Goal: Task Accomplishment & Management: Complete application form

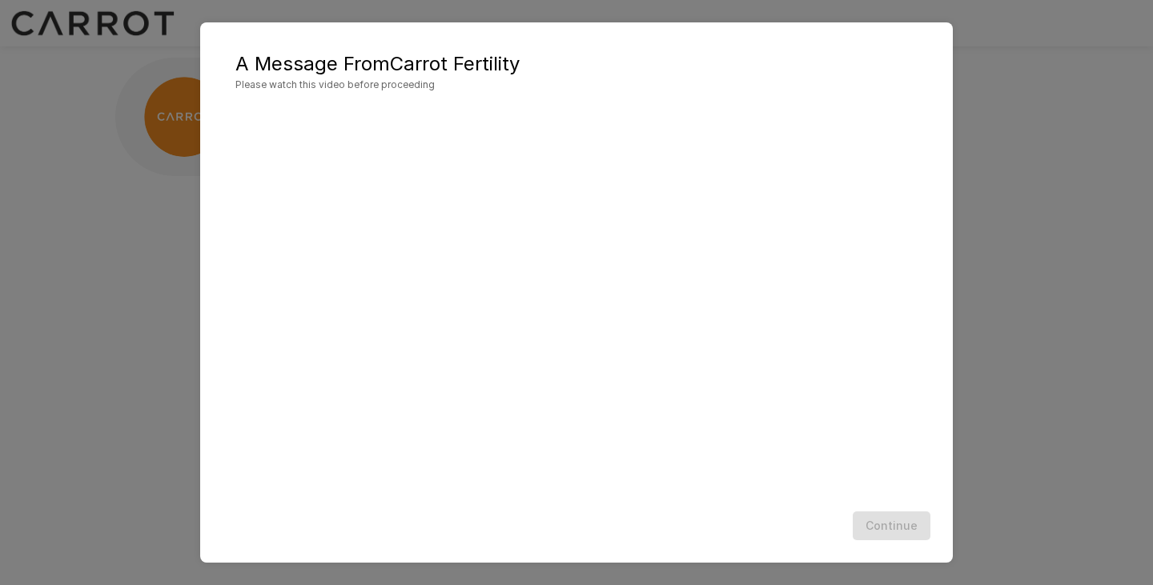
scroll to position [1, 0]
click at [904, 524] on button "Continue" at bounding box center [892, 527] width 78 height 30
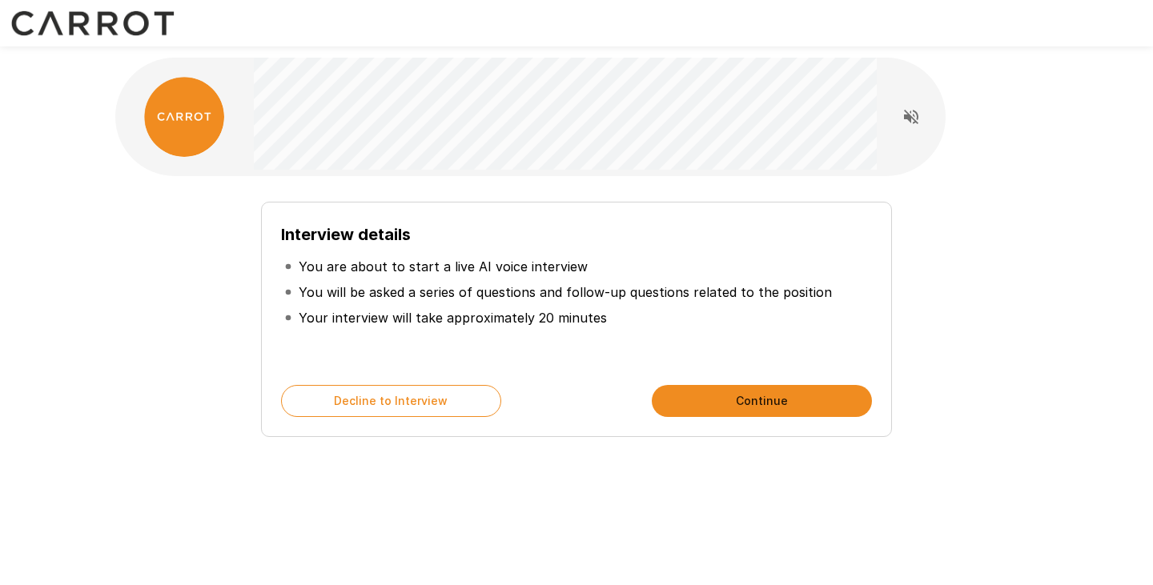
click at [503, 270] on p "You are about to start a live AI voice interview" at bounding box center [443, 266] width 289 height 19
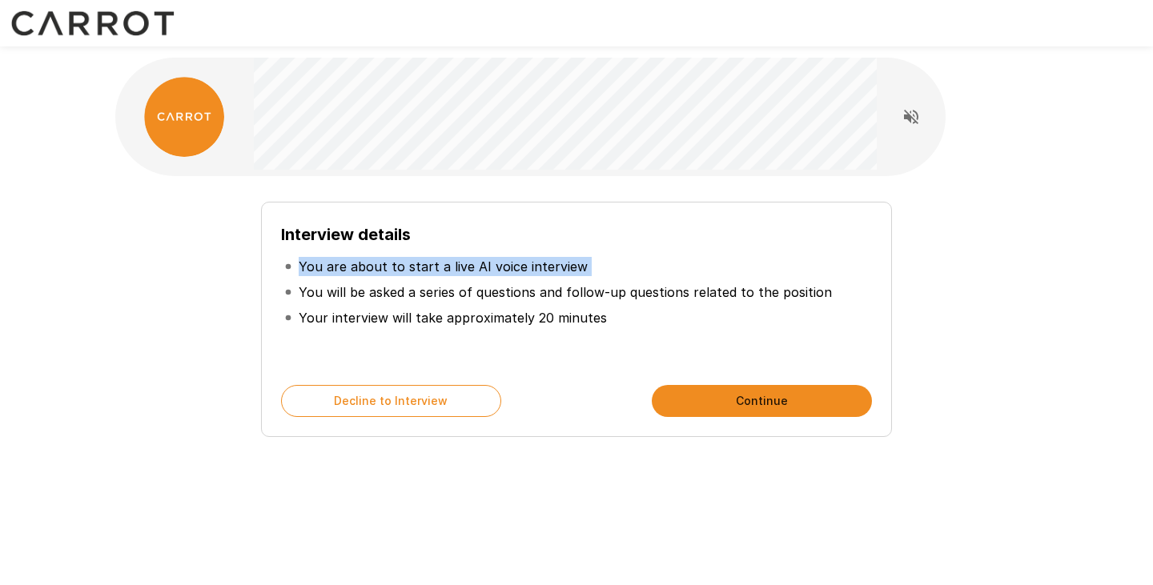
click at [503, 270] on p "You are about to start a live AI voice interview" at bounding box center [443, 266] width 289 height 19
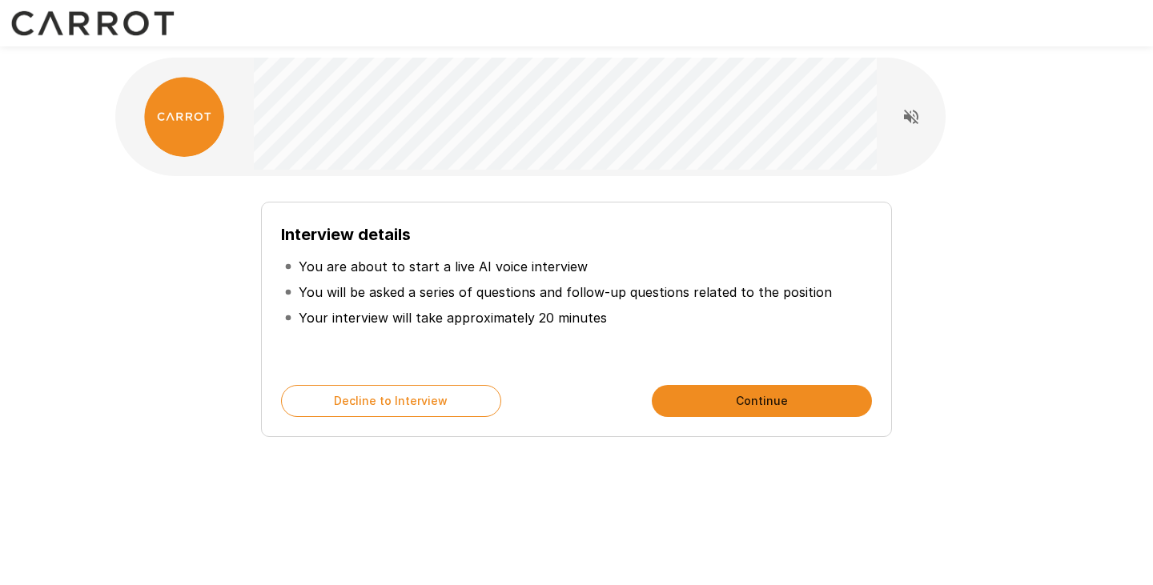
click at [598, 295] on p "You will be asked a series of questions and follow-up questions related to the …" at bounding box center [565, 292] width 533 height 19
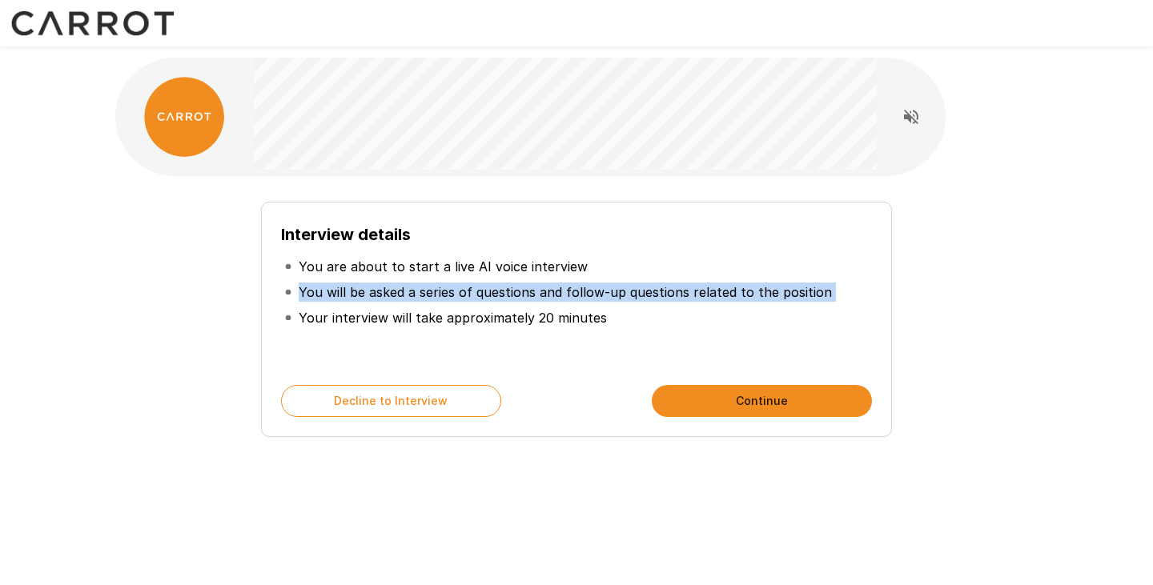
click at [598, 295] on p "You will be asked a series of questions and follow-up questions related to the …" at bounding box center [565, 292] width 533 height 19
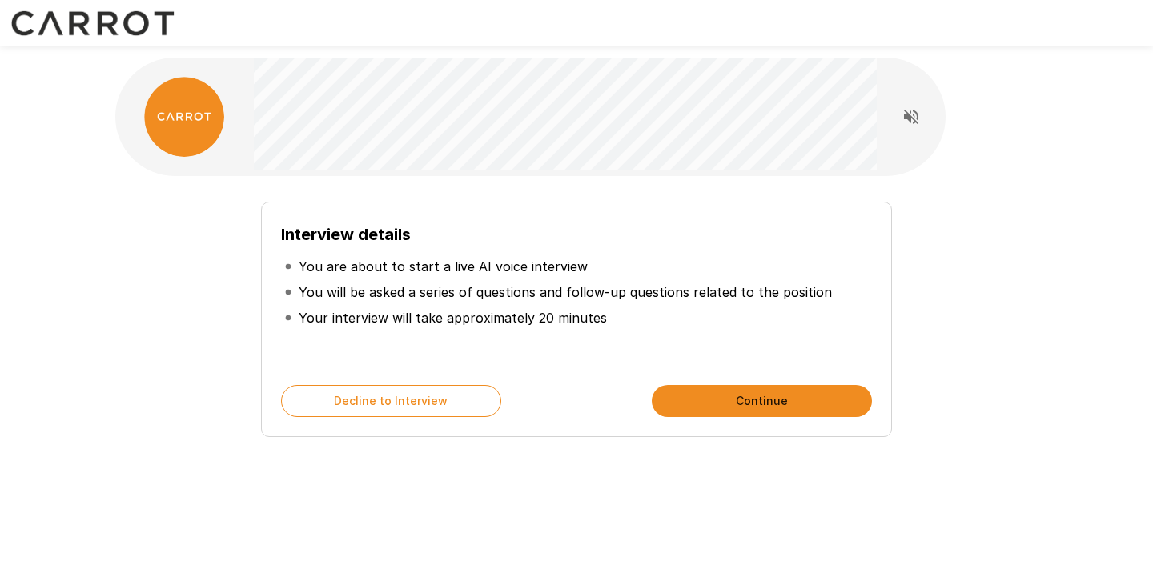
click at [444, 327] on p "Your interview will take approximately 20 minutes" at bounding box center [453, 317] width 308 height 19
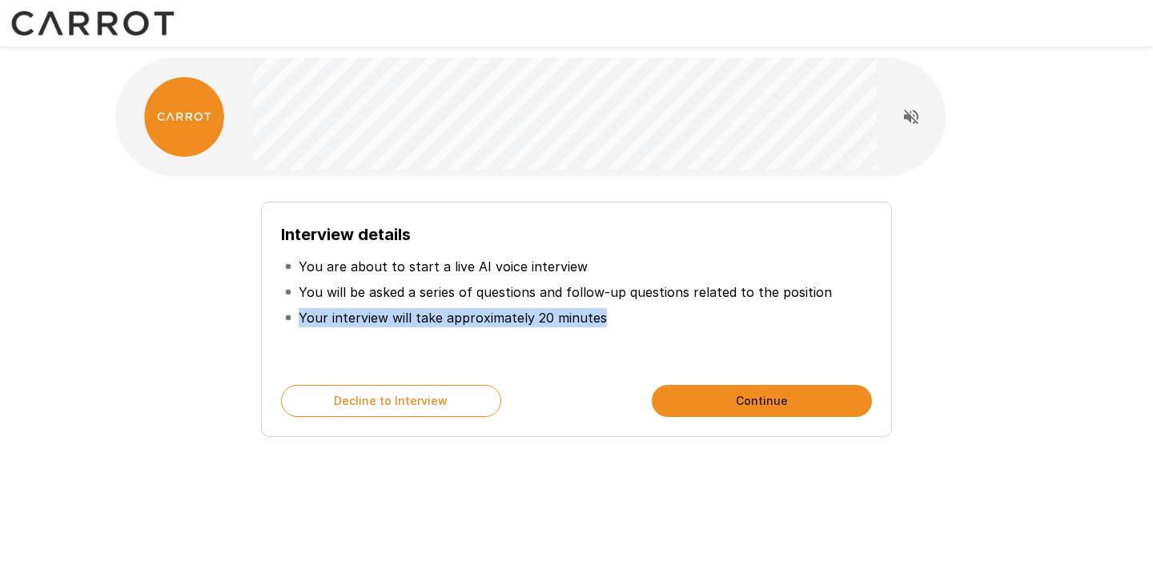
drag, startPoint x: 444, startPoint y: 327, endPoint x: 822, endPoint y: 384, distance: 382.1
click at [822, 384] on div "Interview details You are about to start a live AI voice interview You will be …" at bounding box center [576, 319] width 631 height 235
click at [783, 396] on button "Continue" at bounding box center [762, 401] width 220 height 32
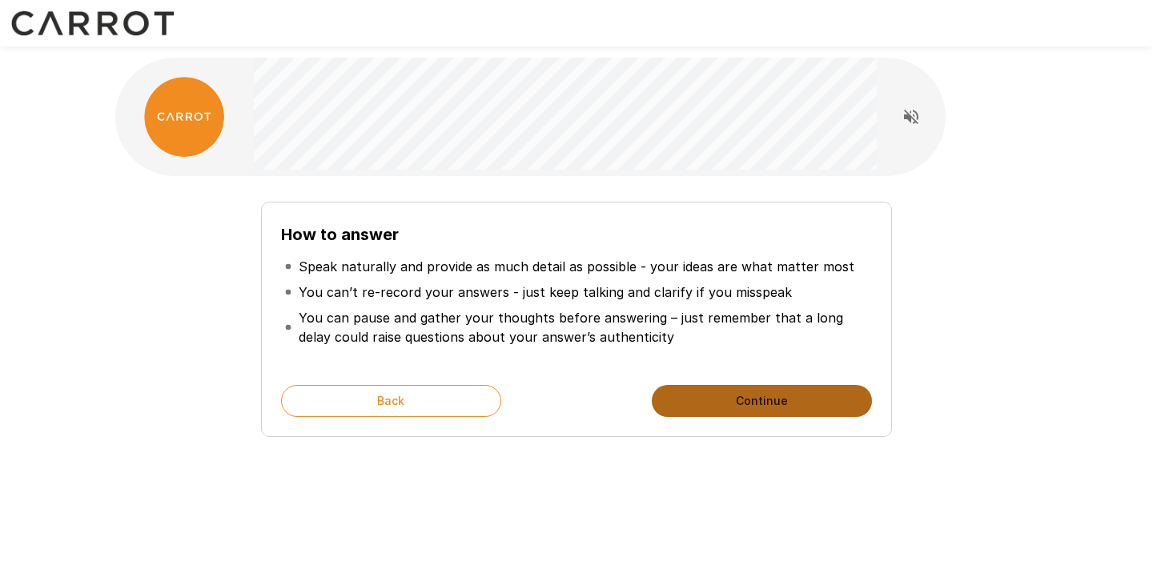
click at [783, 396] on button "Continue" at bounding box center [762, 401] width 220 height 32
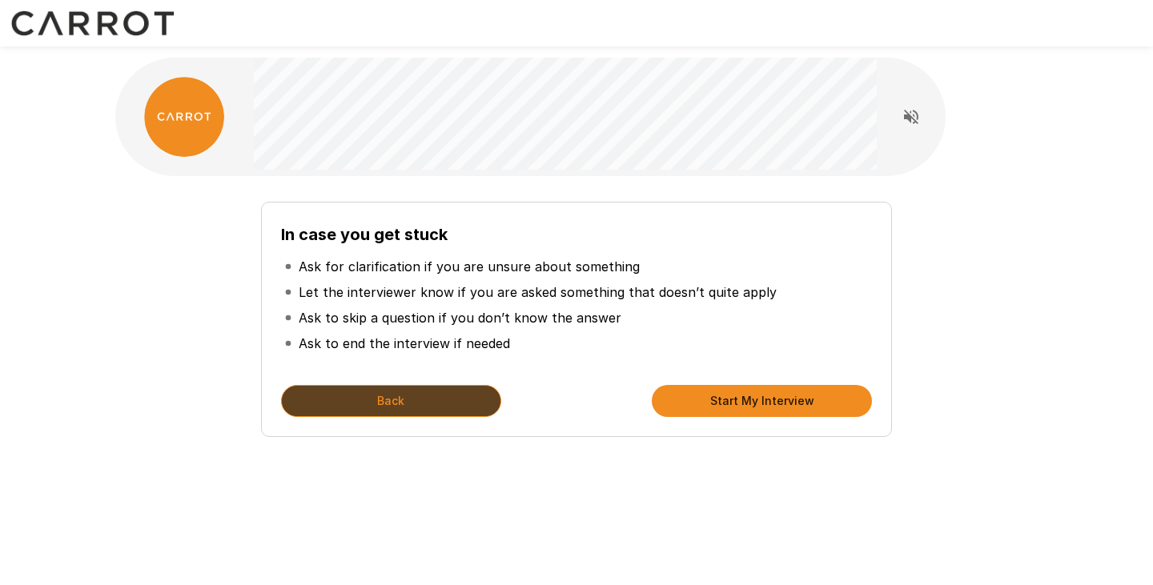
click at [448, 408] on button "Back" at bounding box center [391, 401] width 220 height 32
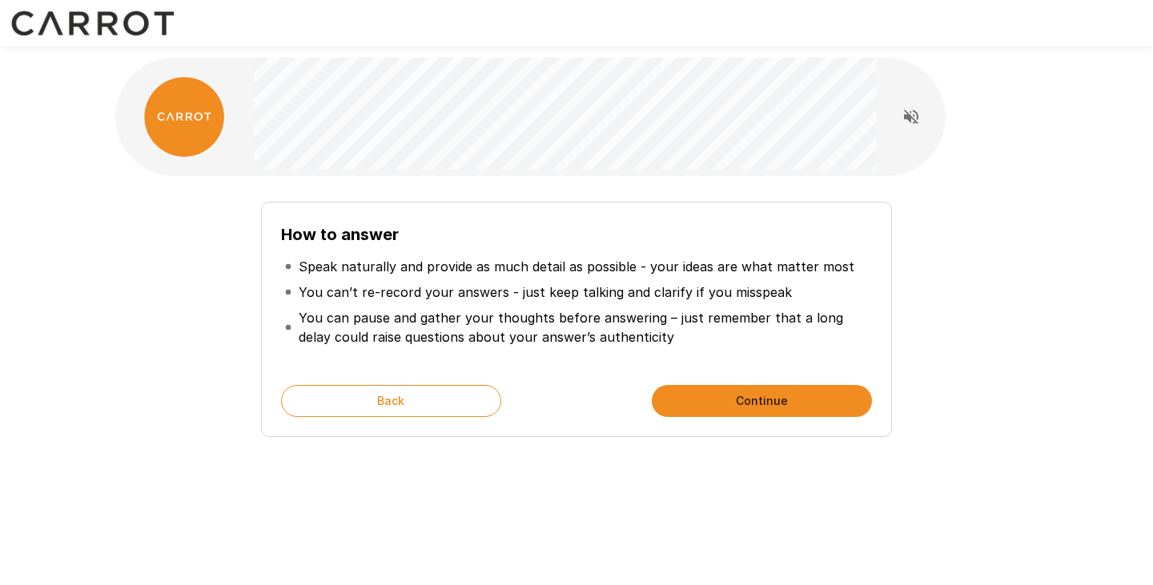
drag, startPoint x: 730, startPoint y: 392, endPoint x: 673, endPoint y: 369, distance: 62.1
click at [673, 369] on div "How to answer Speak naturally and provide as much detail as possible - your ide…" at bounding box center [576, 319] width 631 height 235
click at [739, 392] on button "Continue" at bounding box center [762, 401] width 220 height 32
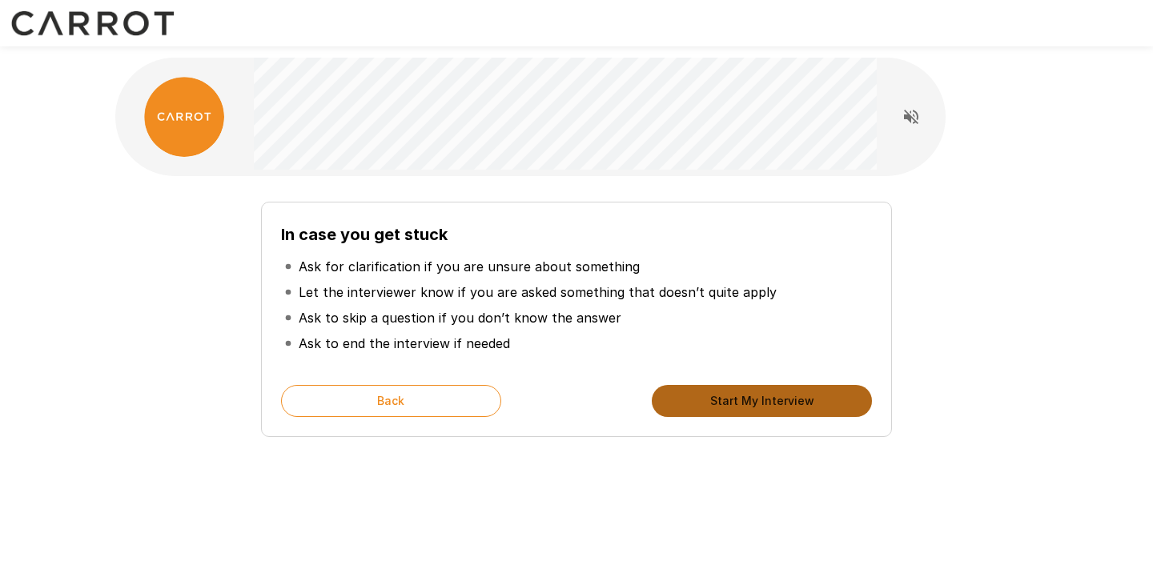
click at [750, 402] on button "Start My Interview" at bounding box center [762, 401] width 220 height 32
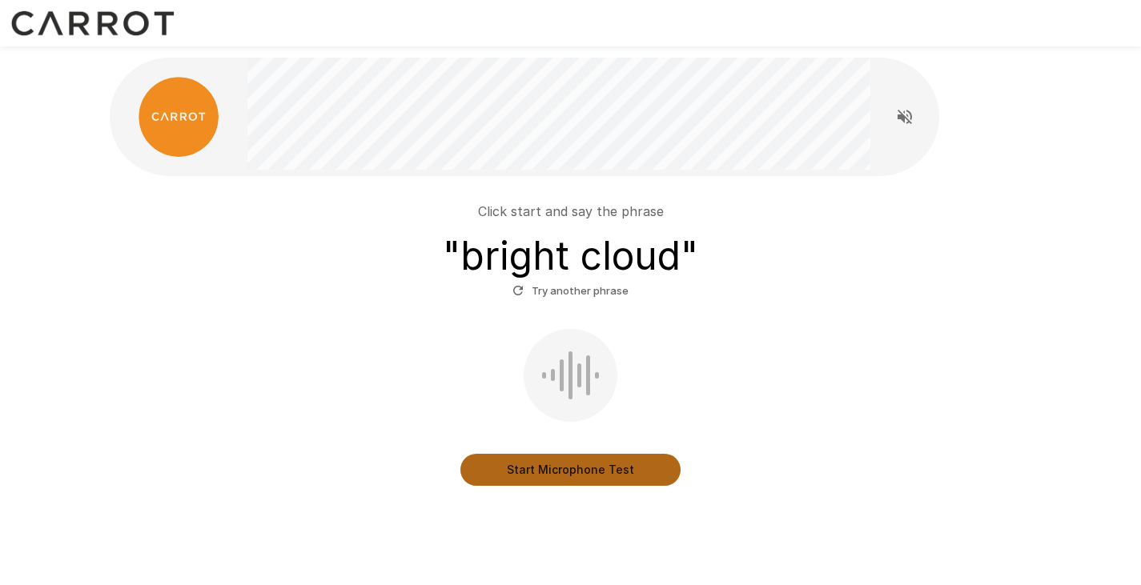
click at [563, 472] on button "Start Microphone Test" at bounding box center [570, 470] width 220 height 32
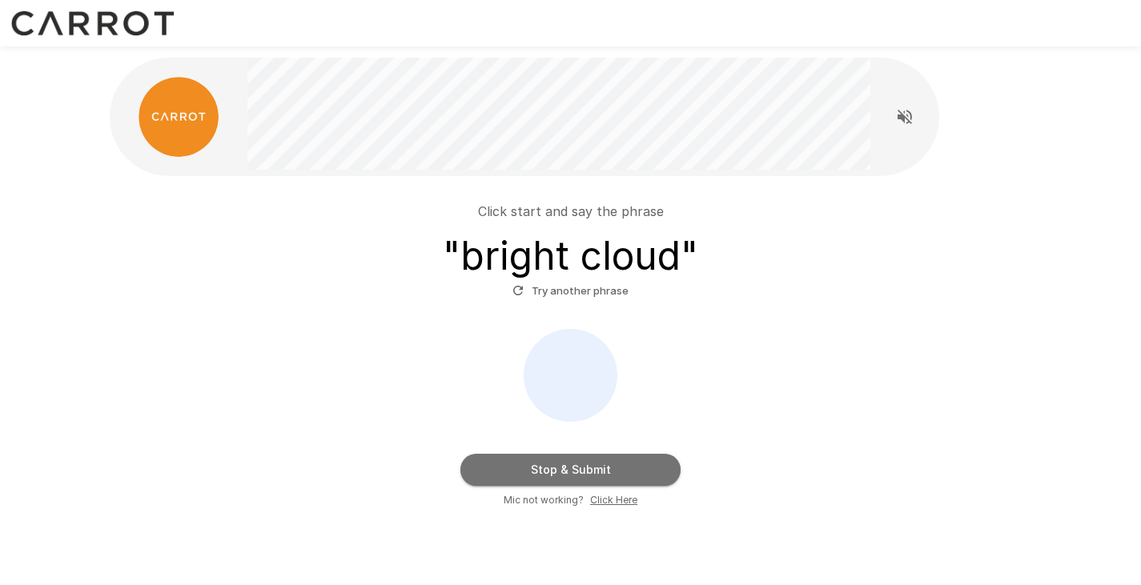
click at [571, 468] on button "Stop & Submit" at bounding box center [570, 470] width 220 height 32
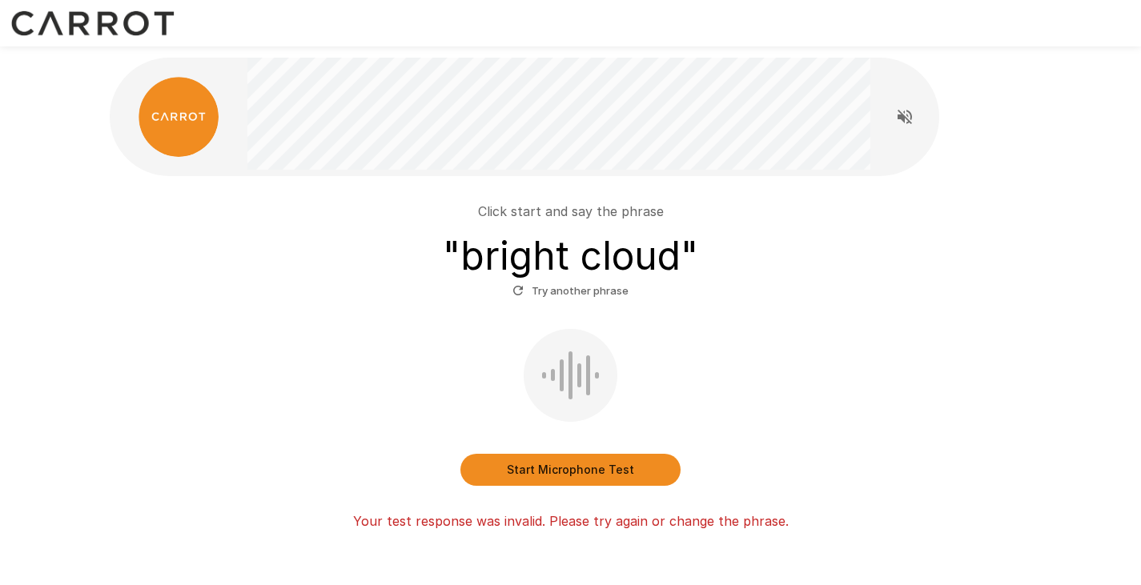
click at [589, 473] on button "Start Microphone Test" at bounding box center [570, 470] width 220 height 32
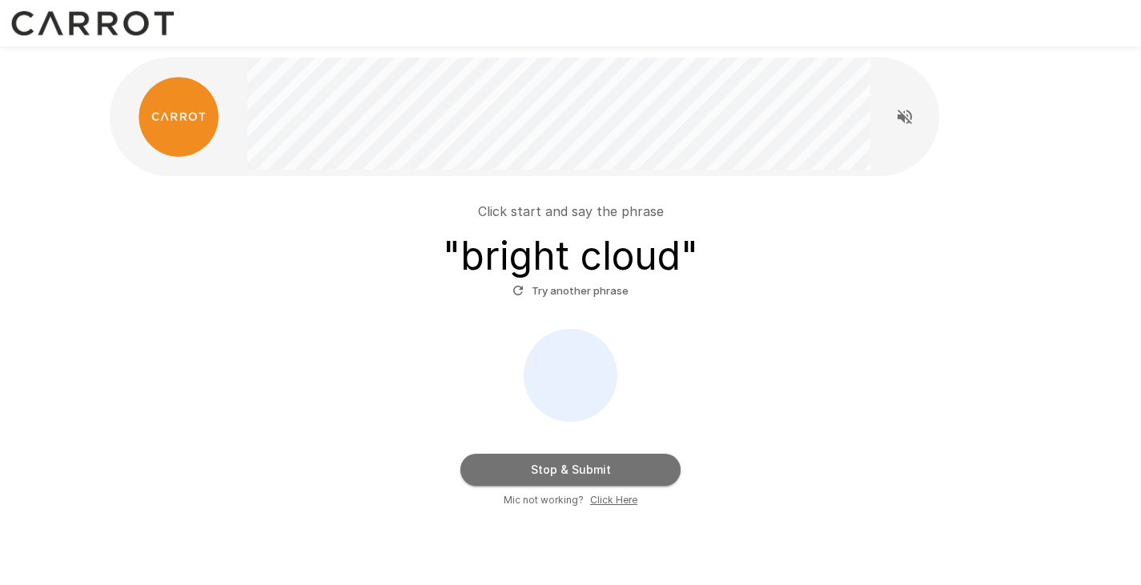
click at [591, 469] on button "Stop & Submit" at bounding box center [570, 470] width 220 height 32
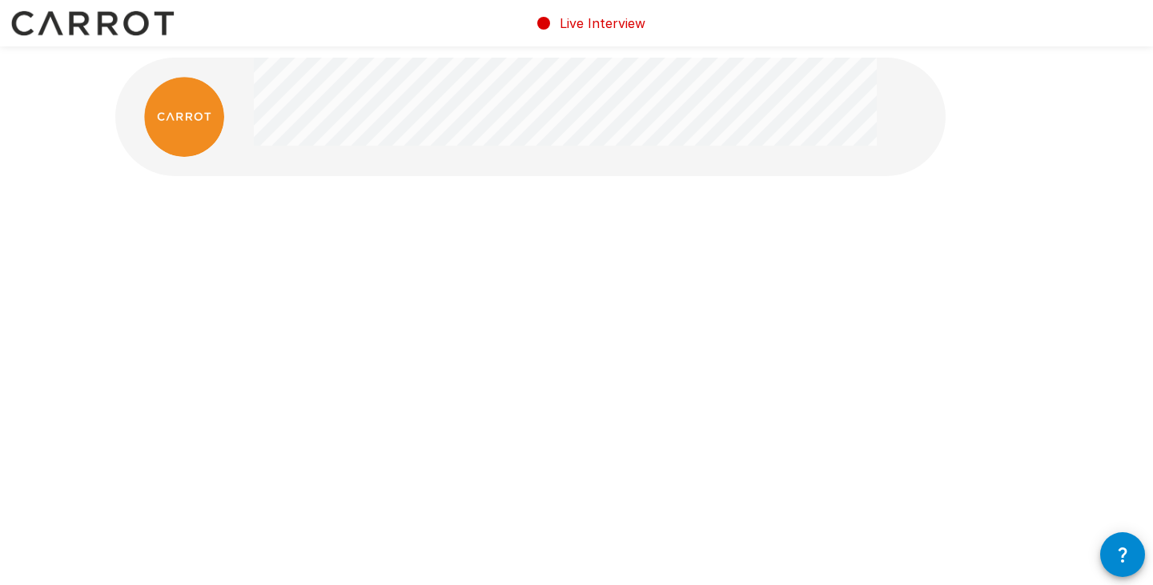
click at [1084, 379] on div at bounding box center [576, 261] width 1153 height 523
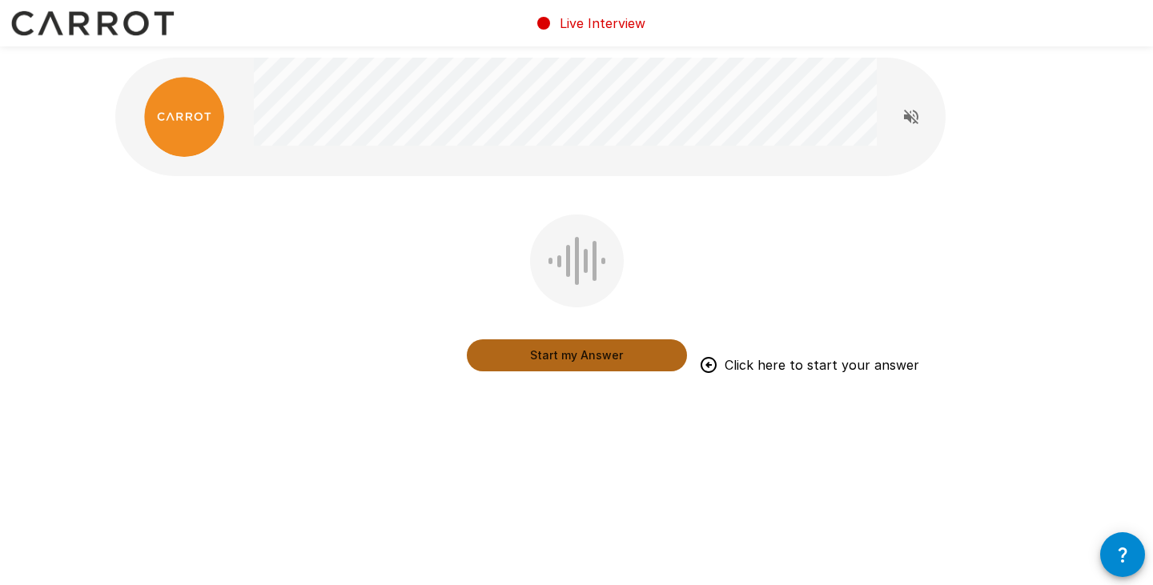
click at [569, 357] on button "Start my Answer" at bounding box center [577, 355] width 220 height 32
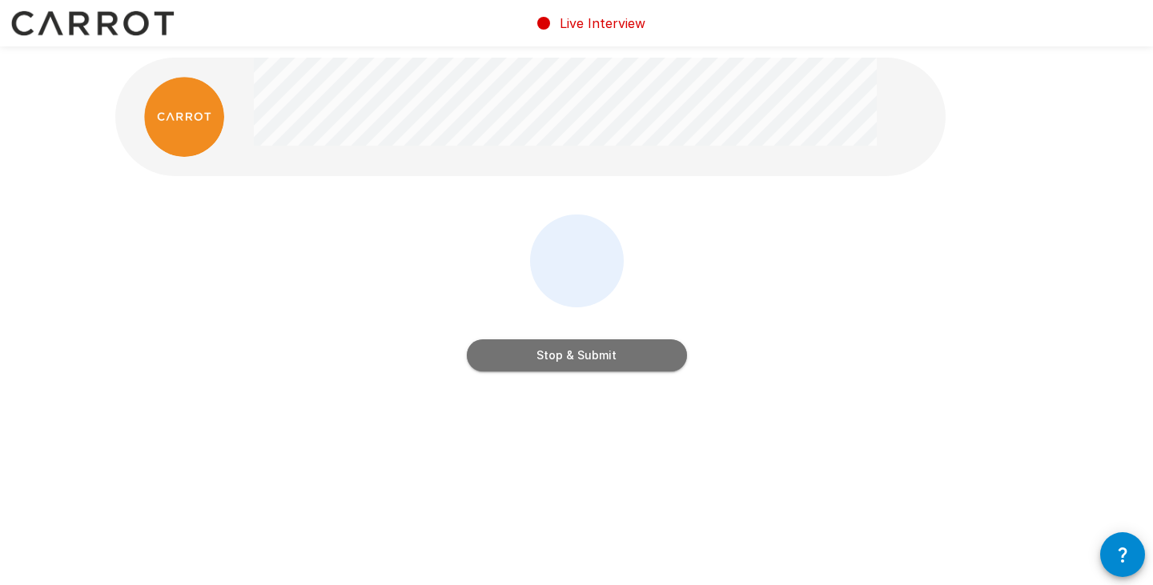
click at [577, 359] on button "Stop & Submit" at bounding box center [577, 355] width 220 height 32
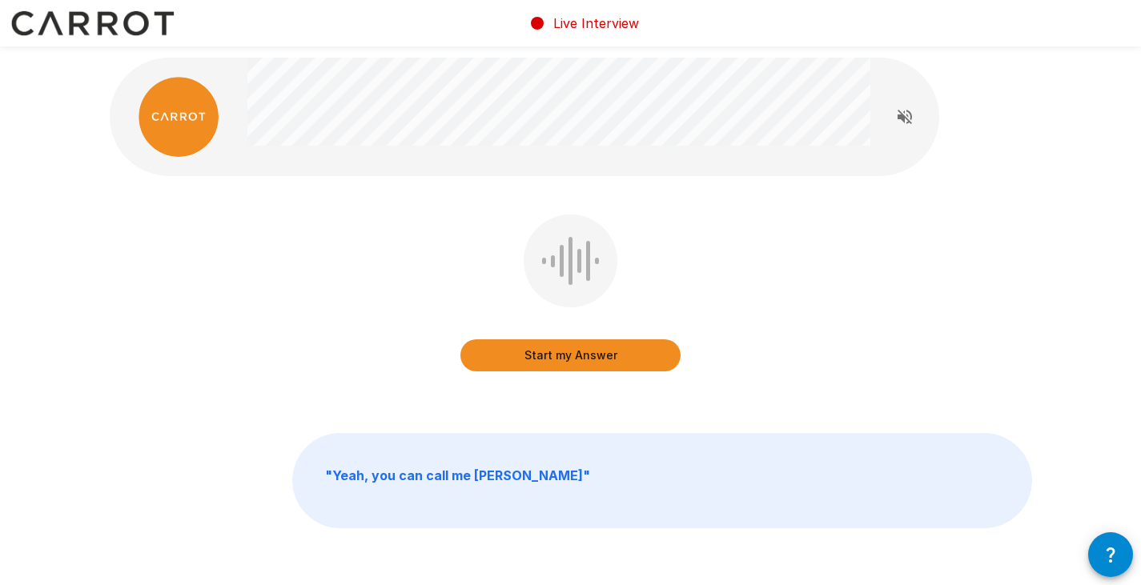
click at [558, 351] on button "Start my Answer" at bounding box center [570, 355] width 220 height 32
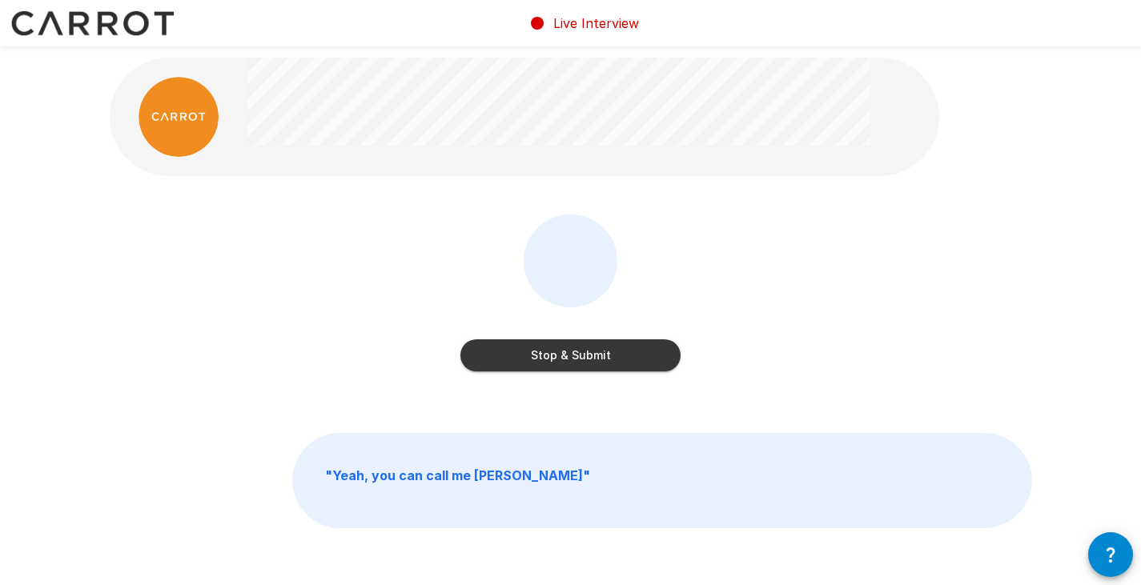
click at [593, 355] on button "Stop & Submit" at bounding box center [570, 355] width 220 height 32
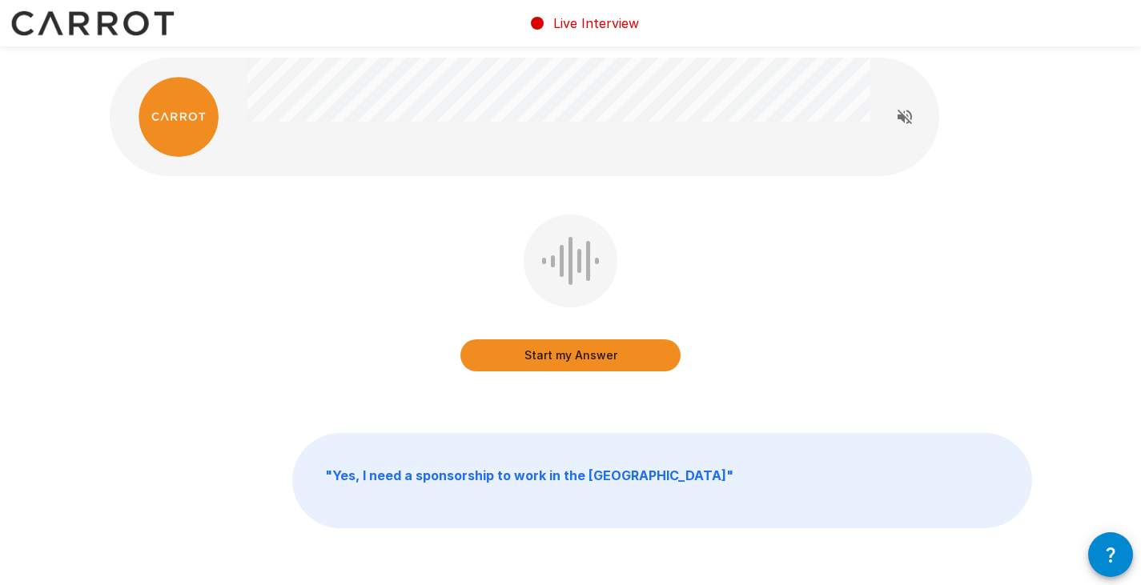
click at [577, 347] on button "Start my Answer" at bounding box center [570, 355] width 220 height 32
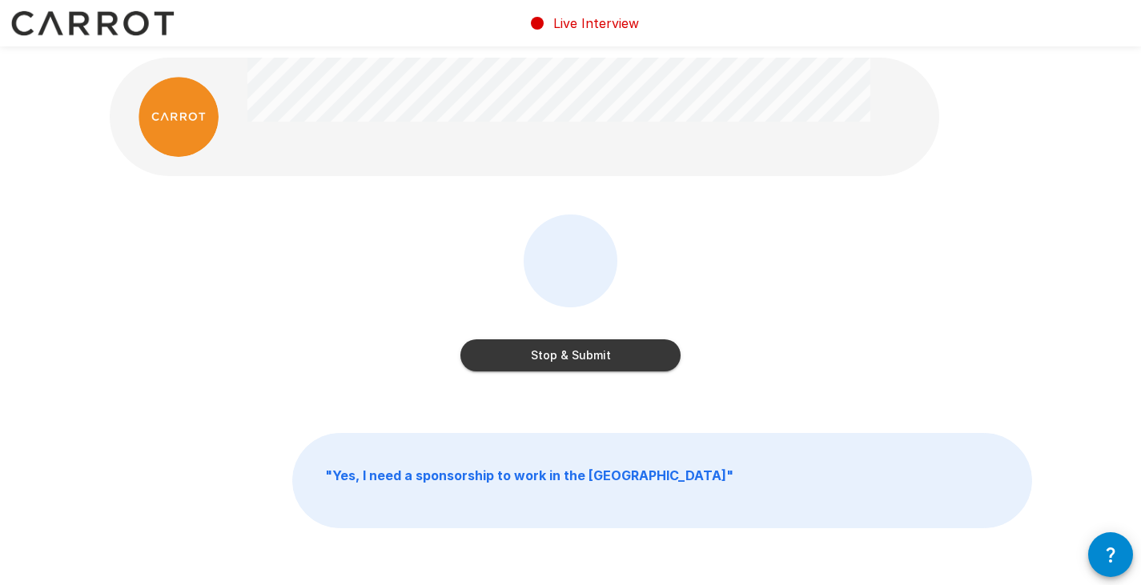
click at [585, 347] on button "Stop & Submit" at bounding box center [570, 355] width 220 height 32
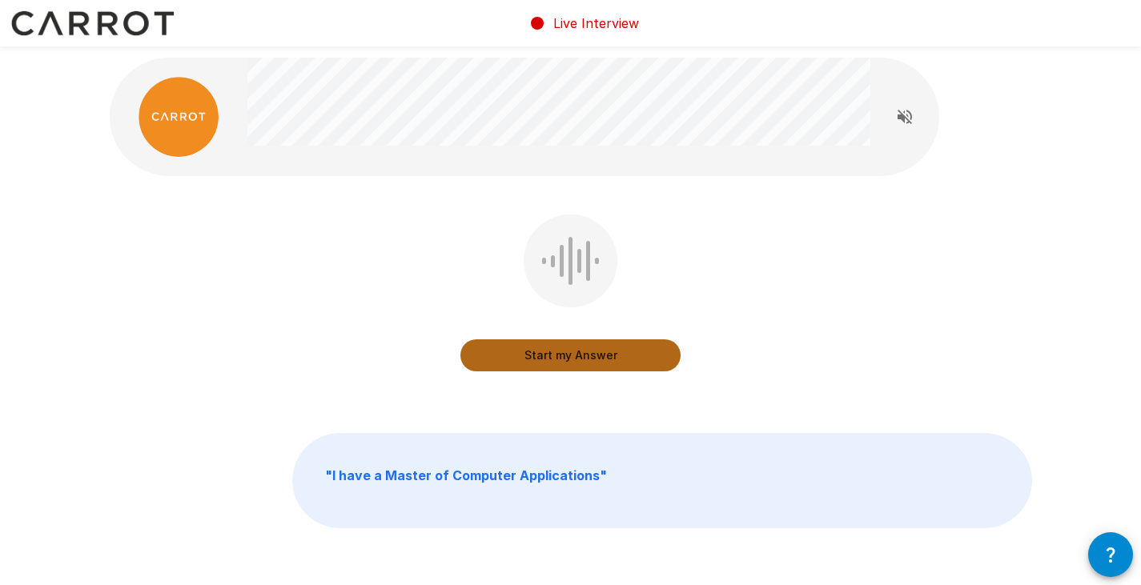
click at [589, 351] on button "Start my Answer" at bounding box center [570, 355] width 220 height 32
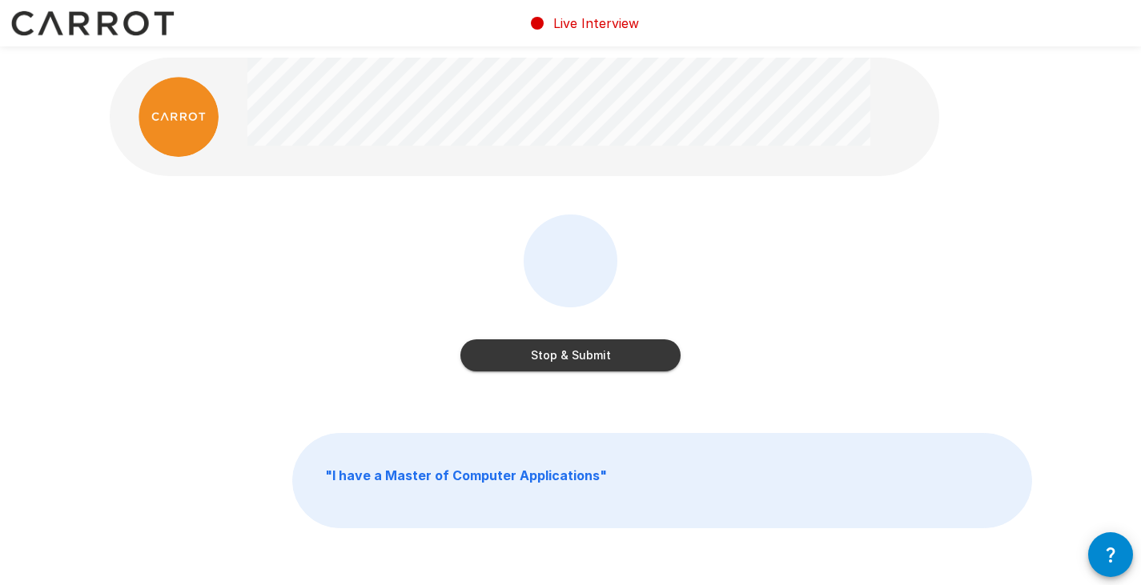
click at [583, 347] on button "Stop & Submit" at bounding box center [570, 355] width 220 height 32
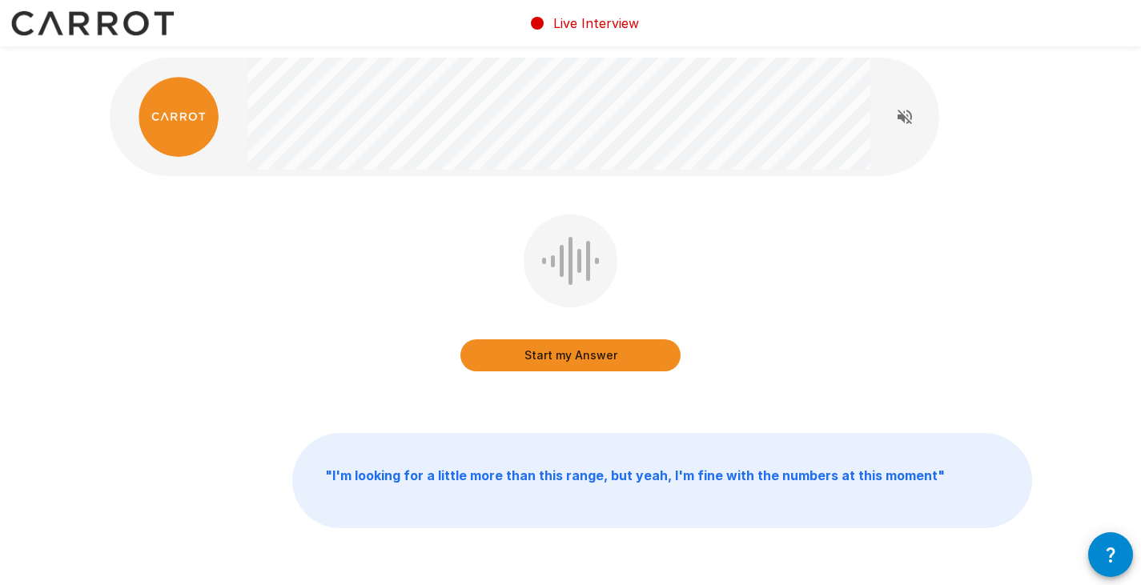
click at [595, 350] on button "Start my Answer" at bounding box center [570, 355] width 220 height 32
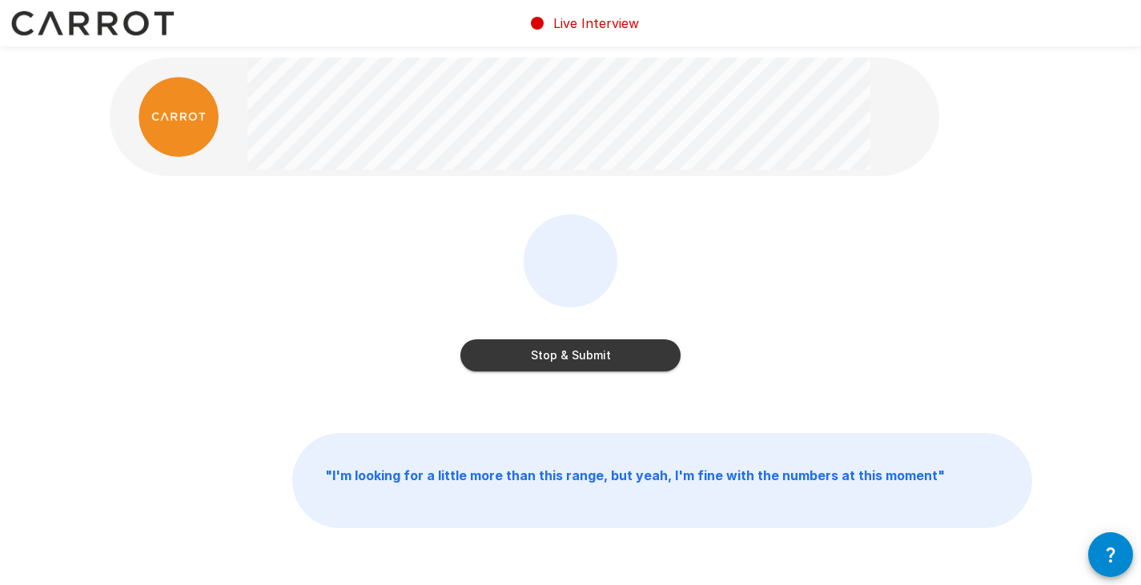
click at [576, 355] on button "Stop & Submit" at bounding box center [570, 355] width 220 height 32
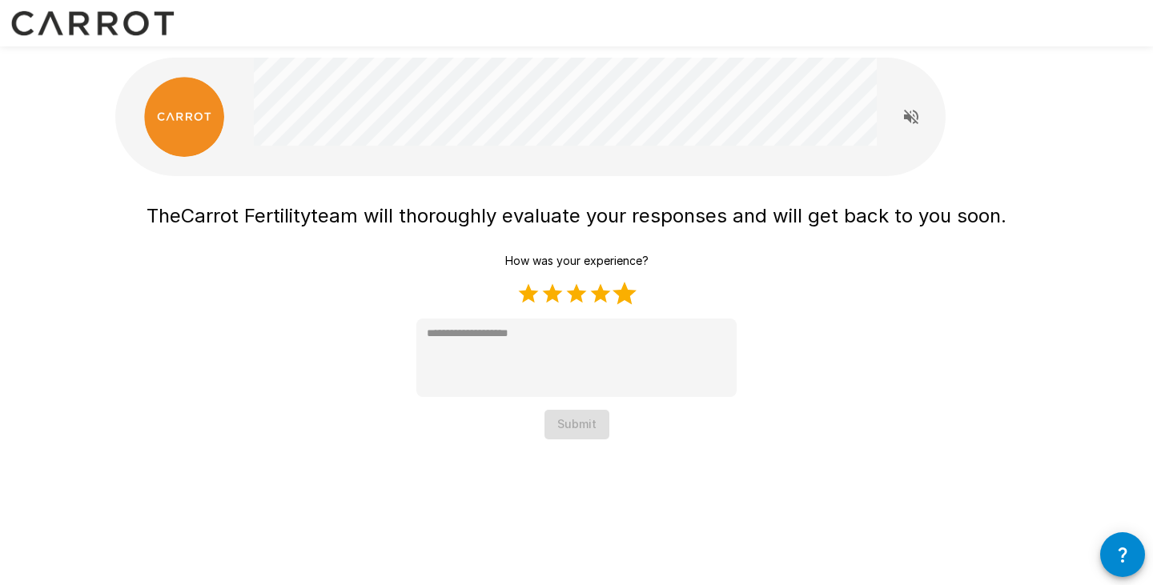
click at [628, 296] on label "5 Stars" at bounding box center [624, 294] width 24 height 24
type textarea "*"
click at [578, 423] on button "Submit" at bounding box center [576, 425] width 65 height 30
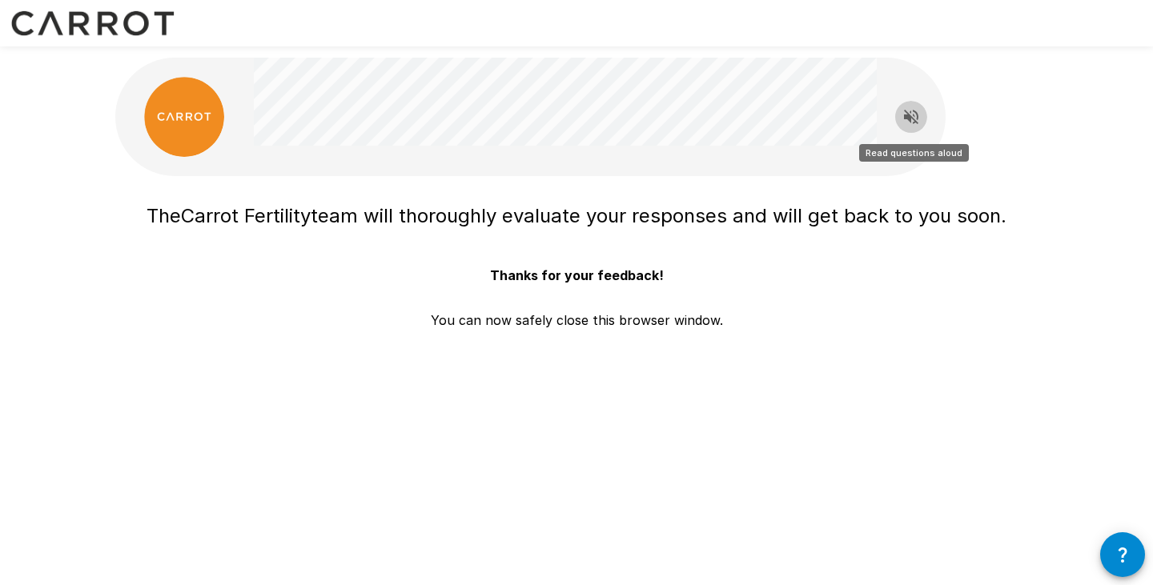
click at [910, 118] on icon "Read questions aloud" at bounding box center [911, 117] width 14 height 14
click at [905, 111] on icon "Stop reading questions aloud" at bounding box center [911, 116] width 19 height 19
